Goal: Information Seeking & Learning: Learn about a topic

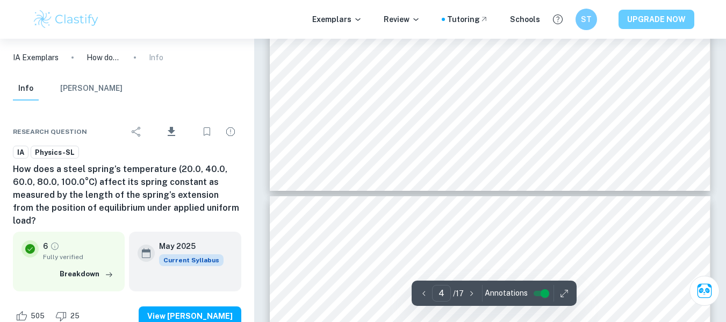
scroll to position [2519, 0]
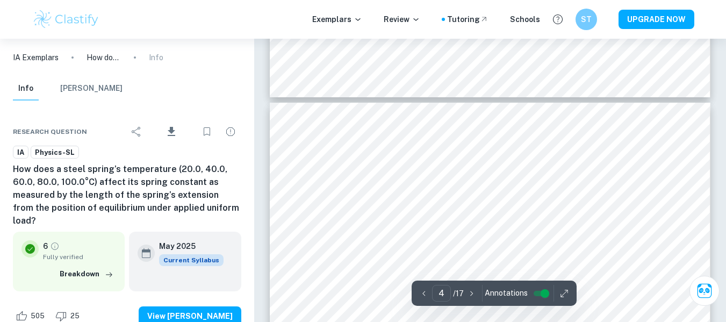
type input "3"
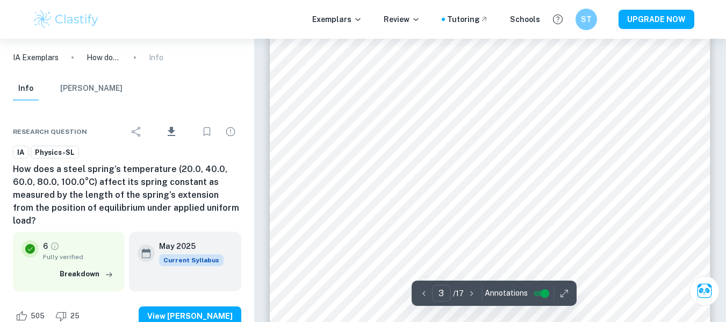
scroll to position [1607, 0]
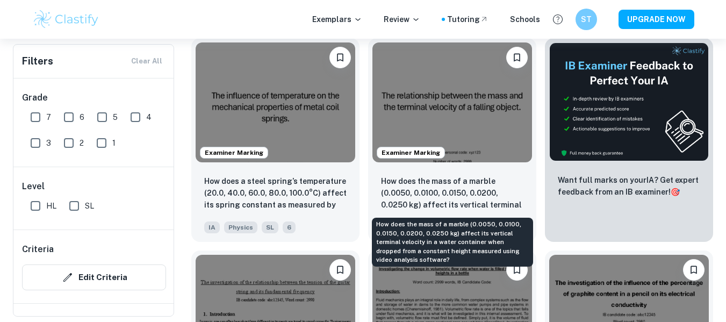
scroll to position [325, 0]
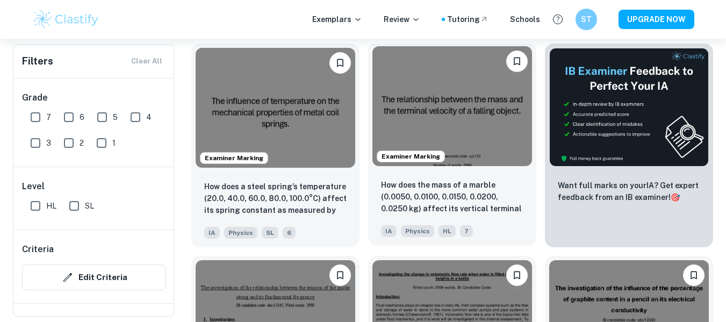
click at [488, 120] on img at bounding box center [452, 106] width 160 height 120
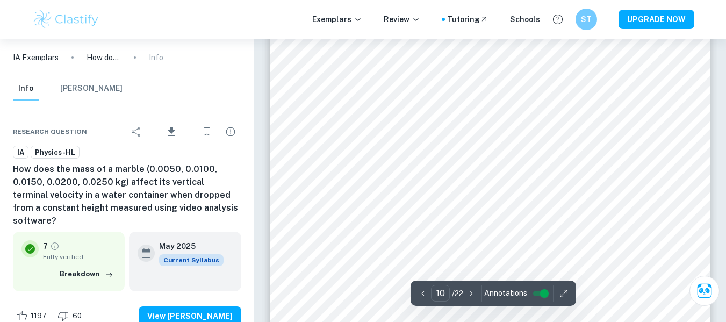
scroll to position [5988, 0]
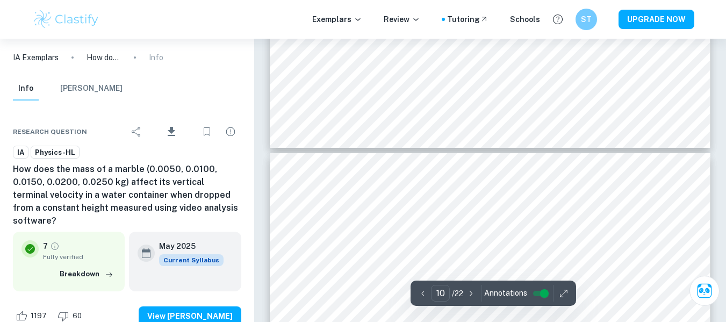
type input "9"
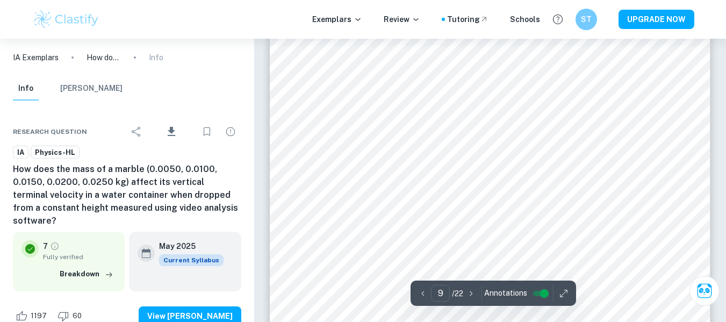
scroll to position [5447, 0]
